Goal: Find specific page/section: Find specific page/section

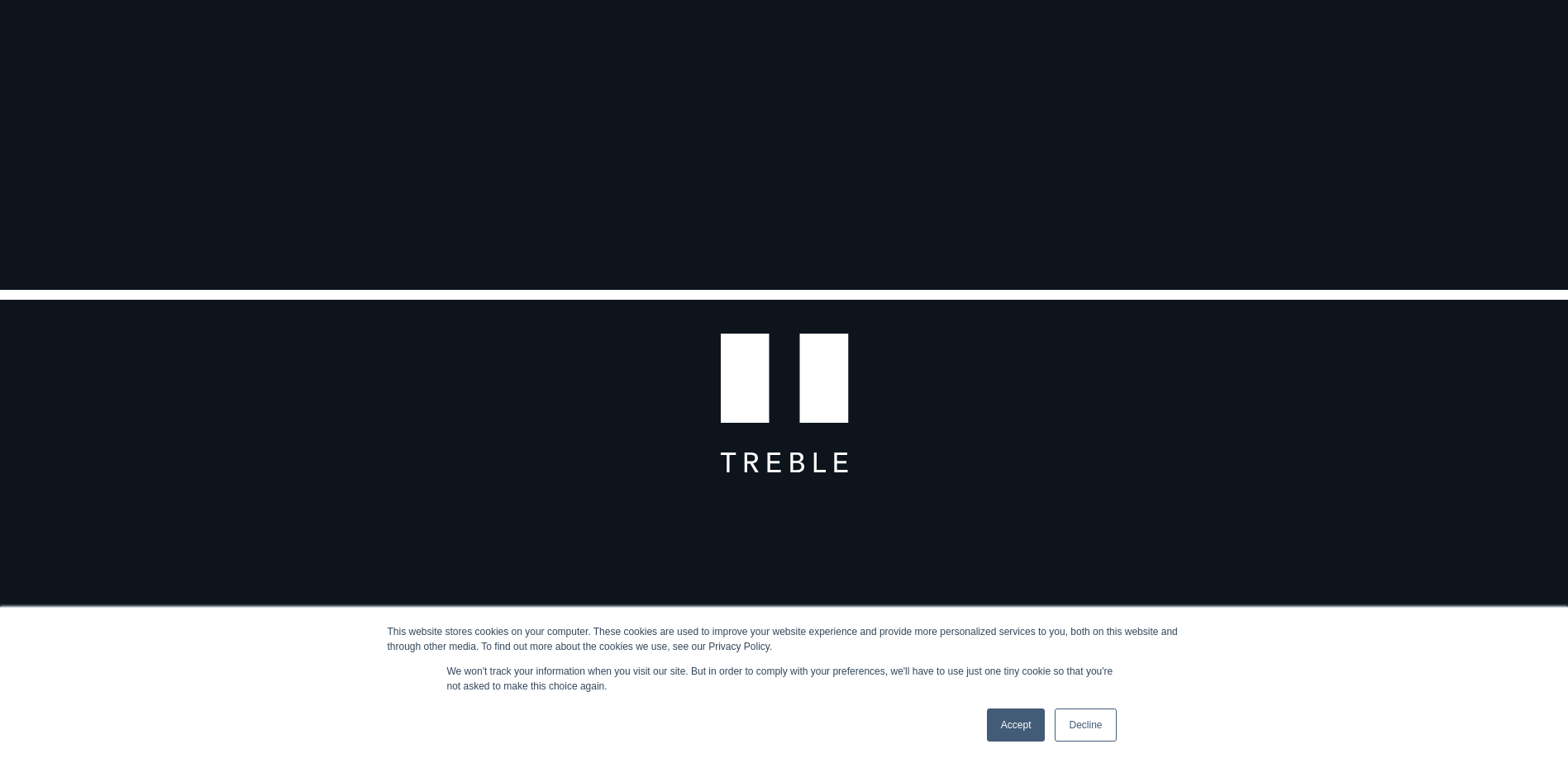
click at [1024, 714] on link "Accept" at bounding box center [1015, 725] width 59 height 33
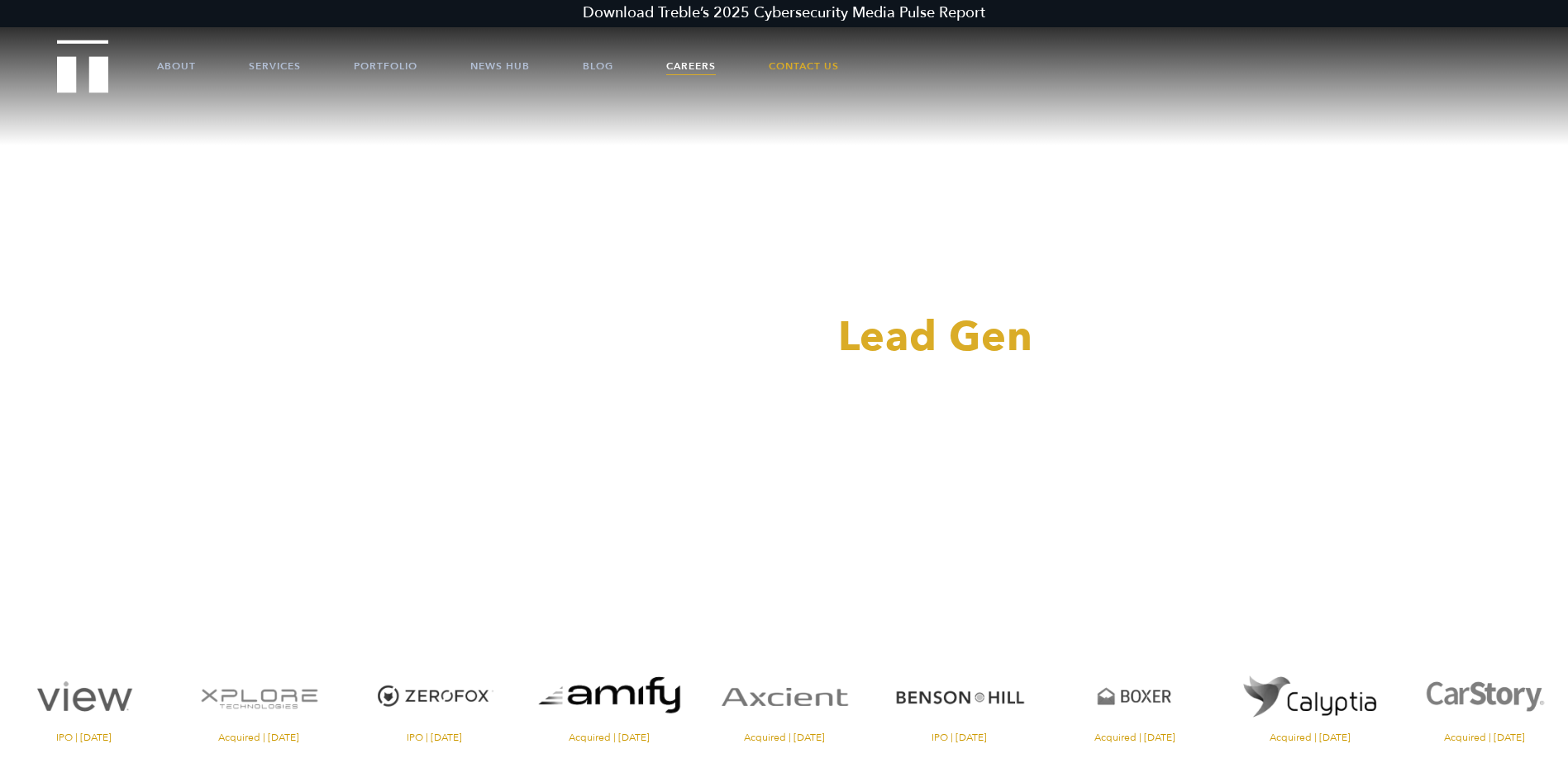
click at [700, 59] on link "Careers" at bounding box center [691, 66] width 50 height 50
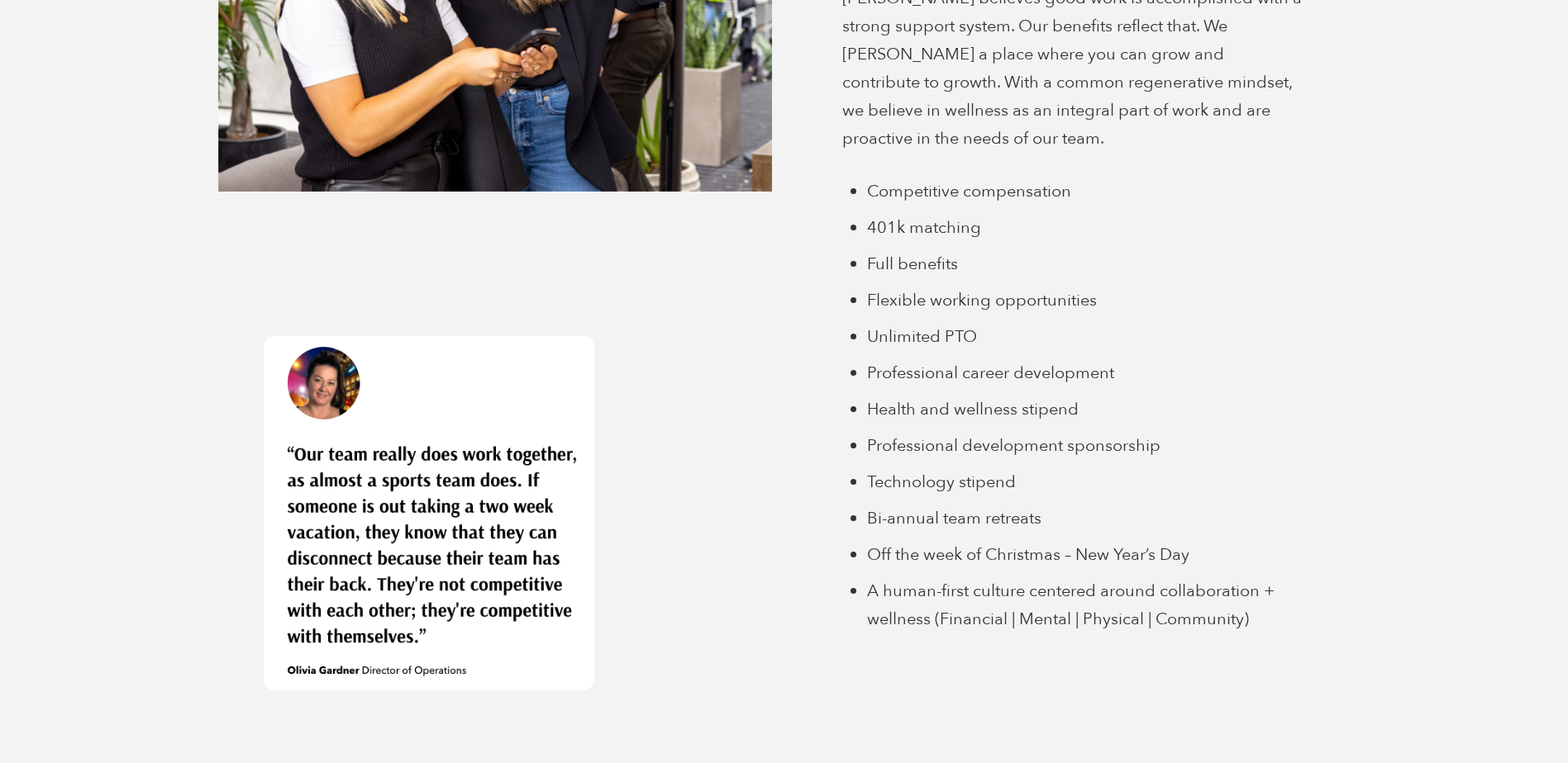
scroll to position [5060, 0]
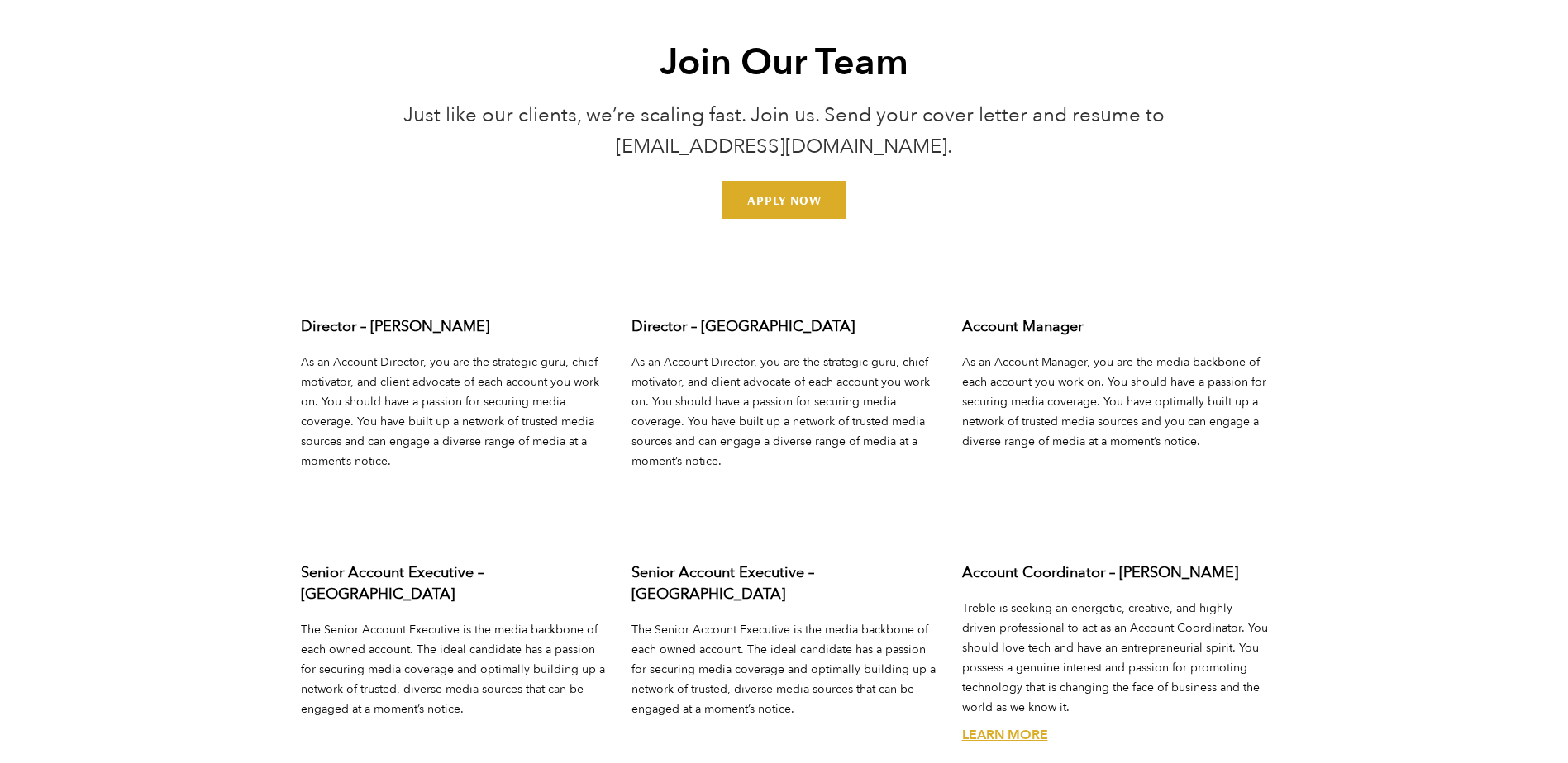
click at [970, 617] on p "Treble is seeking an energetic, creative, and highly driven professional to act…" at bounding box center [1115, 658] width 306 height 119
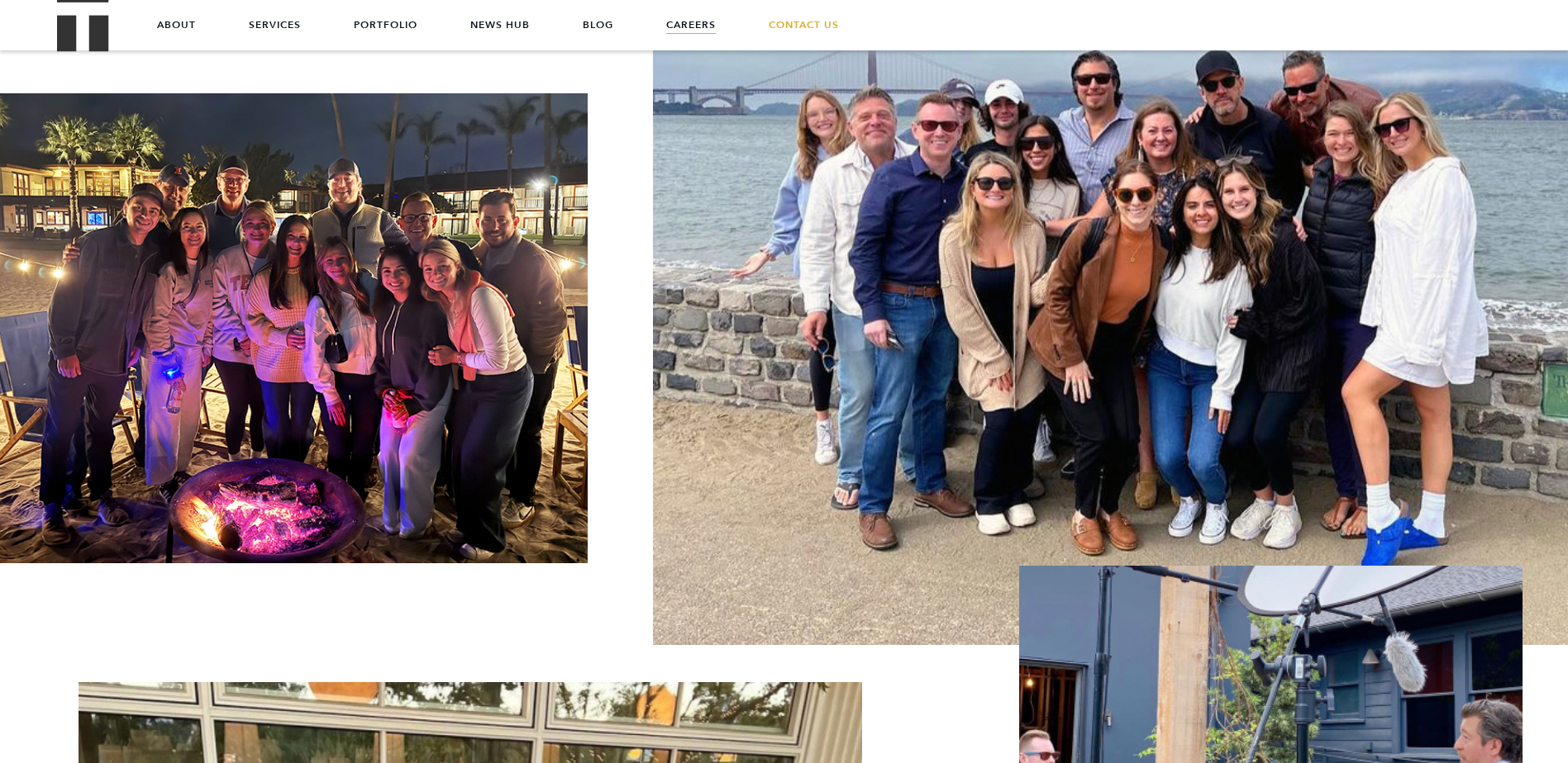
scroll to position [3294, 0]
